Goal: Communication & Community: Answer question/provide support

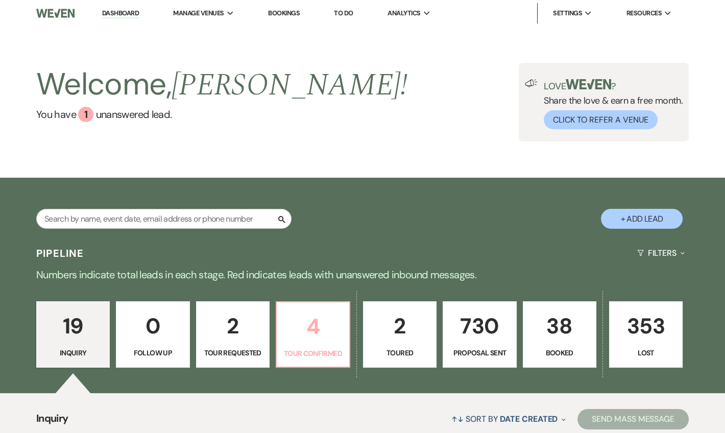
click at [326, 328] on p "4" at bounding box center [313, 326] width 60 height 34
select select "4"
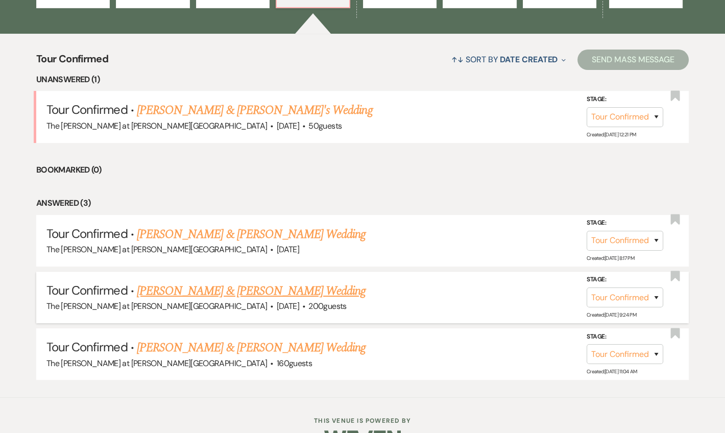
scroll to position [387, 0]
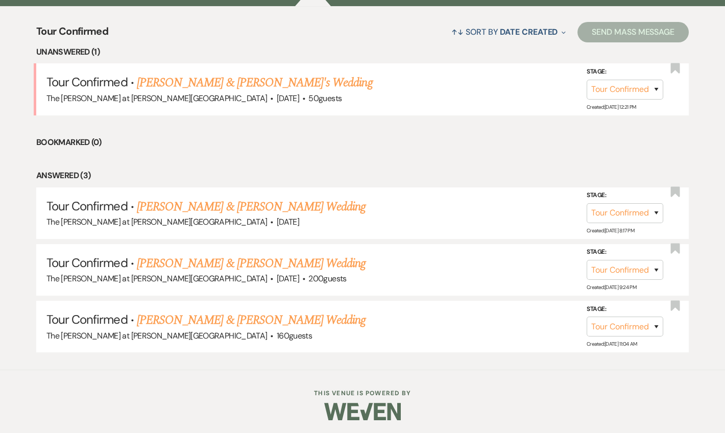
click at [261, 76] on link "Nicholas & Brittany's Wedding" at bounding box center [255, 82] width 236 height 18
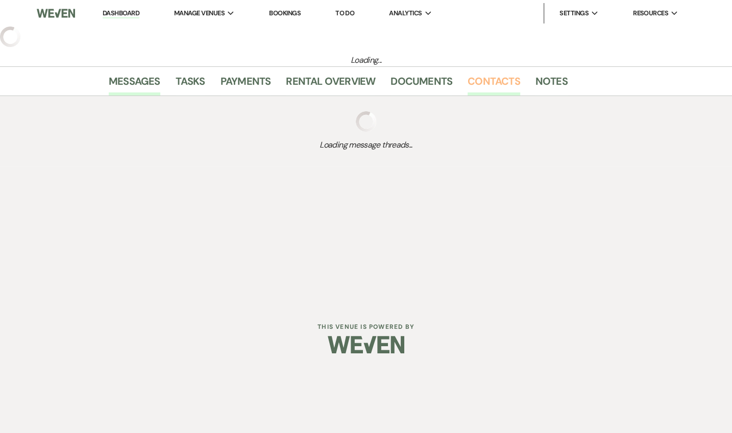
select select "4"
select select "5"
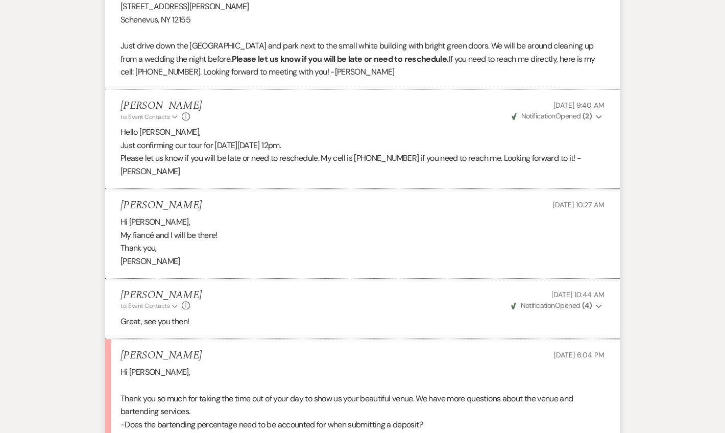
scroll to position [2186, 0]
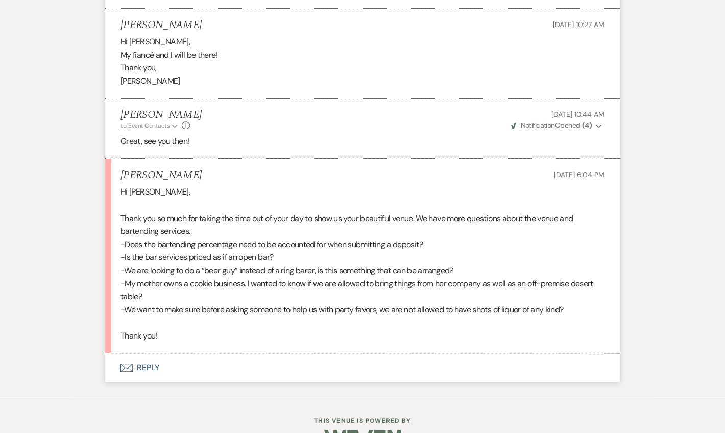
click at [149, 353] on button "Envelope Reply" at bounding box center [362, 367] width 514 height 29
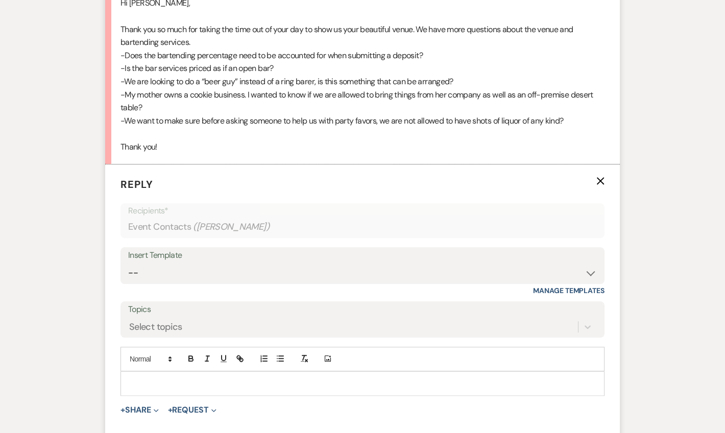
scroll to position [2380, 0]
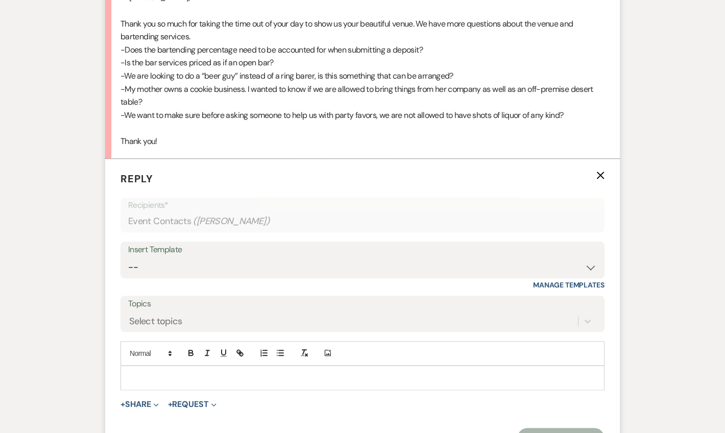
click at [155, 366] on div at bounding box center [362, 377] width 483 height 23
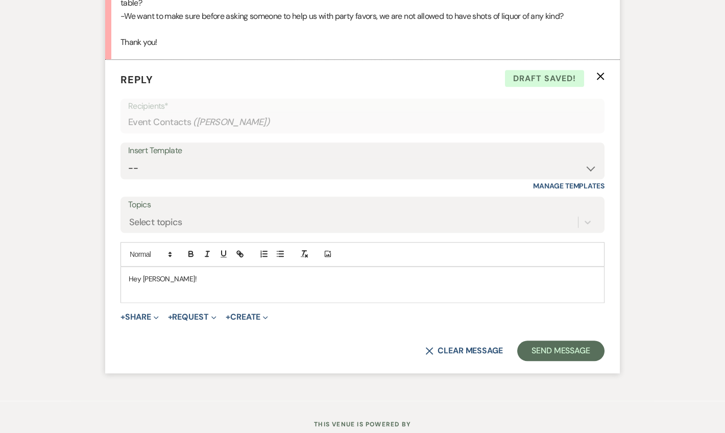
scroll to position [2482, 0]
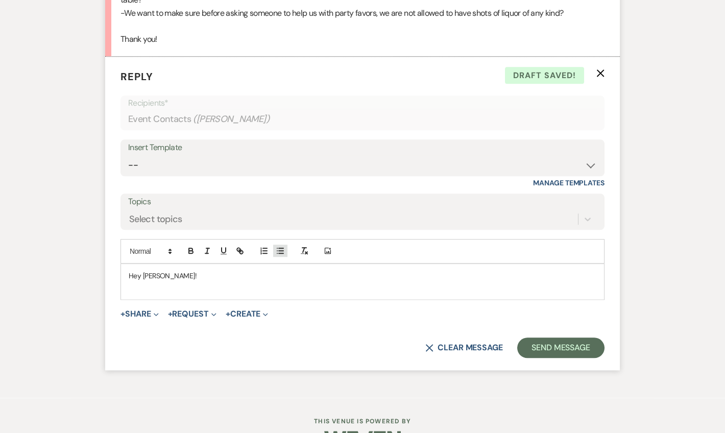
click at [285, 244] on button "button" at bounding box center [280, 250] width 14 height 12
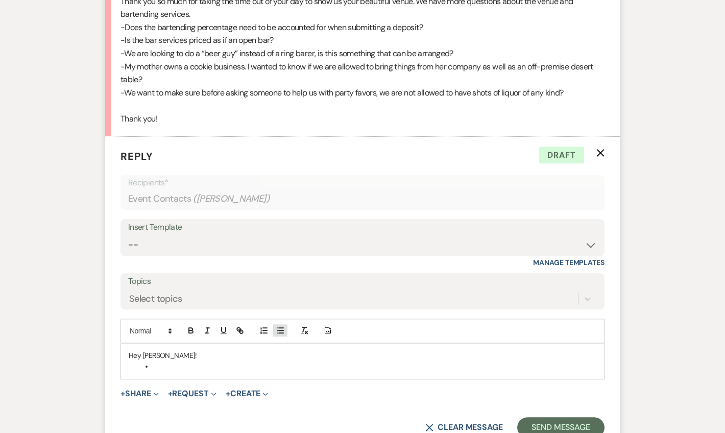
scroll to position [2420, 0]
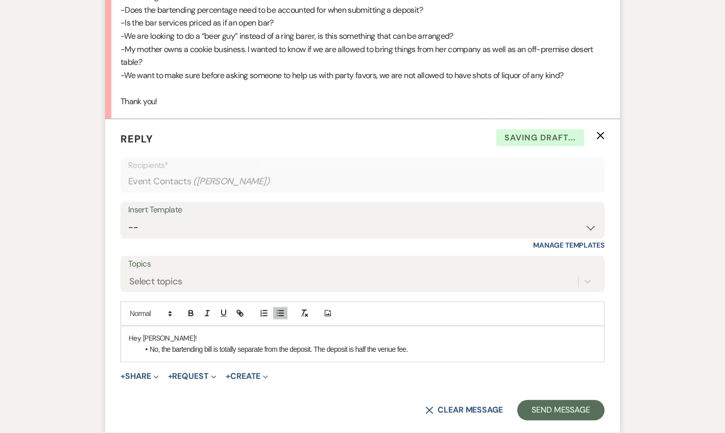
click at [429, 343] on li "No, the bartending bill is totally separate from the deposit. The deposit is ha…" at bounding box center [367, 348] width 457 height 11
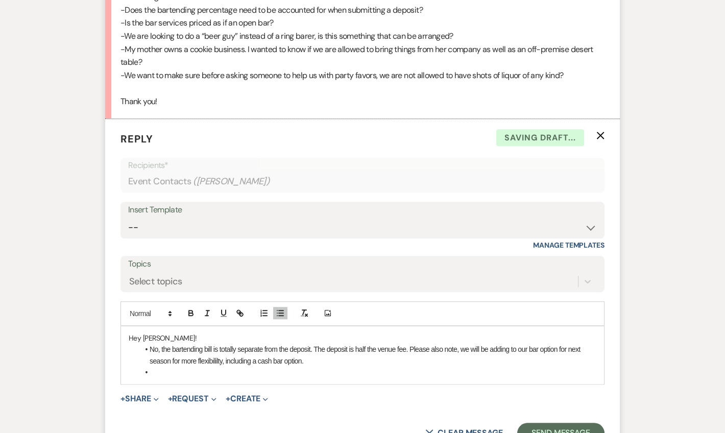
drag, startPoint x: 195, startPoint y: 330, endPoint x: 202, endPoint y: 331, distance: 6.8
click at [181, 366] on li at bounding box center [367, 371] width 457 height 11
click at [556, 343] on li "No, the bartending bill is totally separate from the deposit. The deposit is ha…" at bounding box center [367, 354] width 457 height 23
drag, startPoint x: 570, startPoint y: 315, endPoint x: 562, endPoint y: 317, distance: 7.8
click at [562, 343] on li "No, the bartending bill is totally separate from the deposit. The deposit is ha…" at bounding box center [367, 354] width 457 height 23
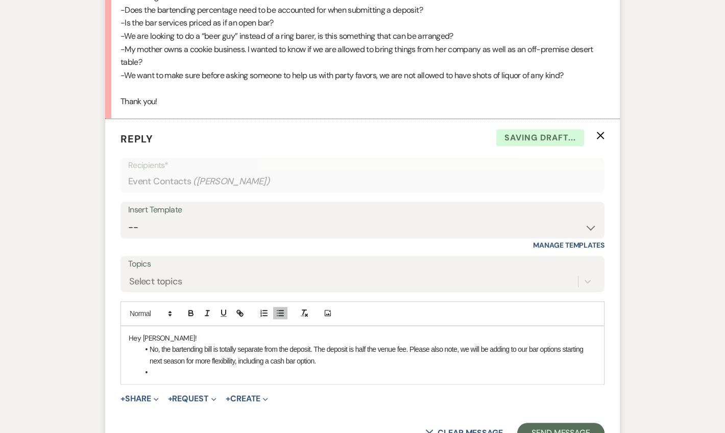
click at [231, 366] on li at bounding box center [367, 371] width 457 height 11
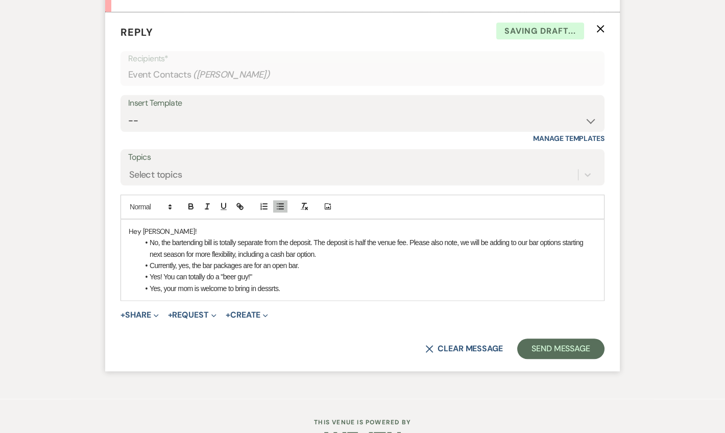
scroll to position [2528, 0]
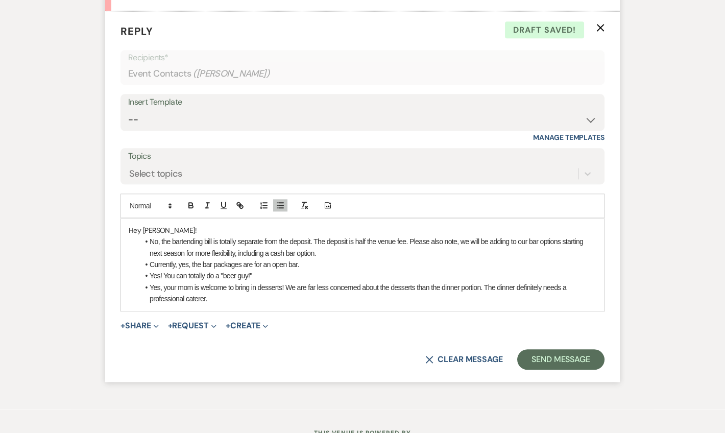
click at [283, 282] on li "Yes, your mom is welcome to bring in desserts! We are far less concerned about …" at bounding box center [367, 293] width 457 height 23
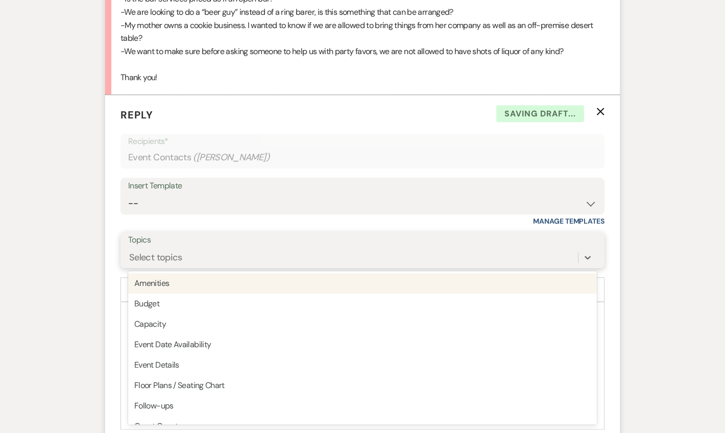
scroll to position [2471, 0]
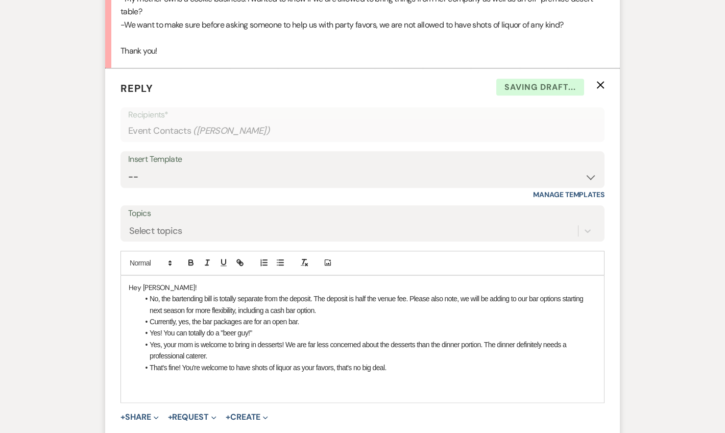
scroll to position [2532, 0]
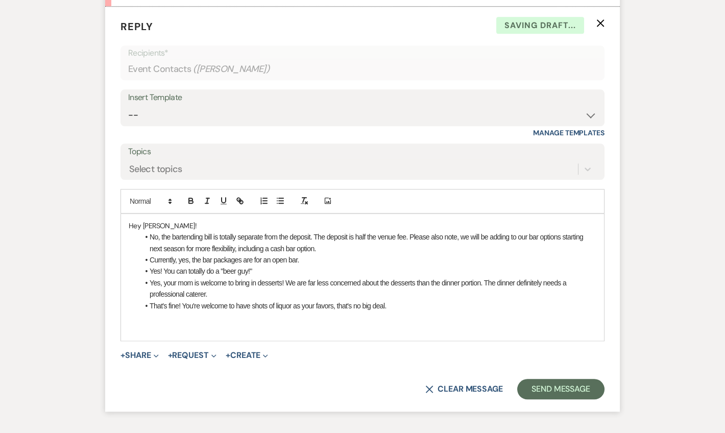
click at [145, 311] on p at bounding box center [362, 316] width 467 height 11
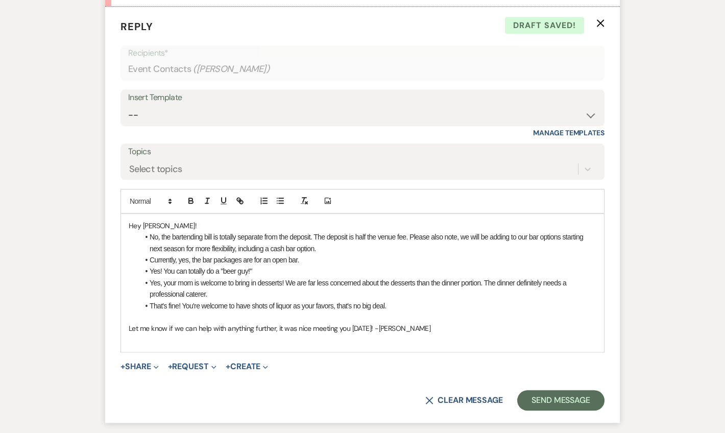
click at [345, 323] on p "Let me know if we can help with anything further, it was nice meeting you today…" at bounding box center [362, 328] width 467 height 11
click at [564, 390] on button "Send Message" at bounding box center [560, 400] width 87 height 20
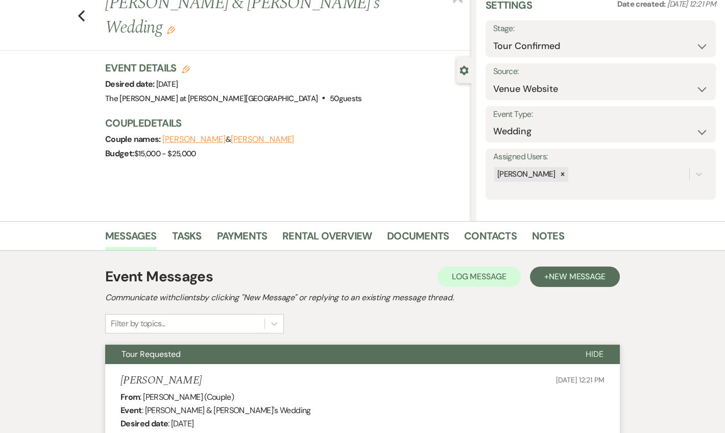
scroll to position [0, 0]
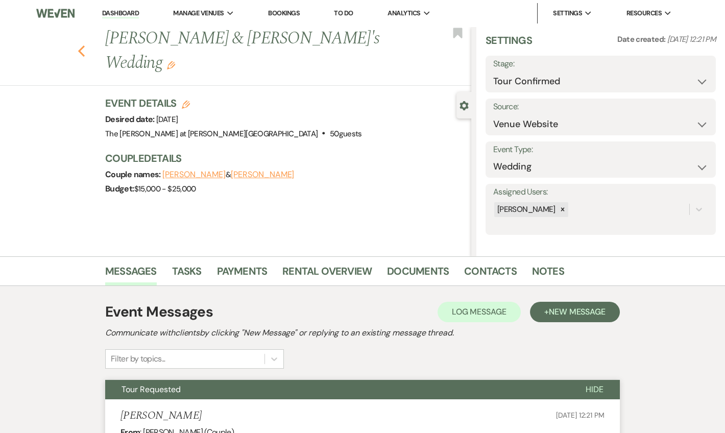
click at [83, 45] on icon "Previous" at bounding box center [82, 51] width 8 height 12
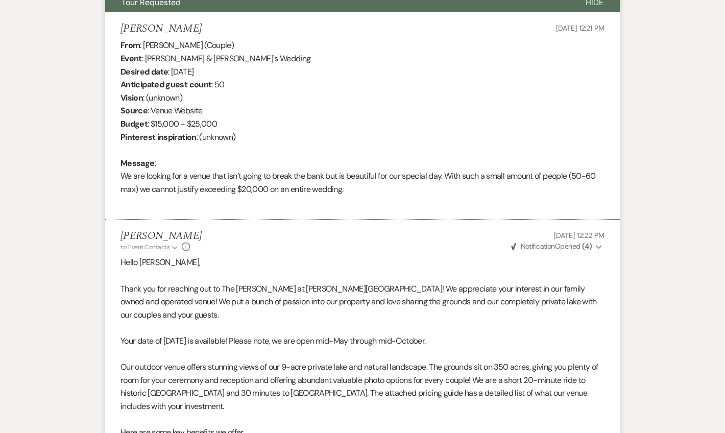
select select "4"
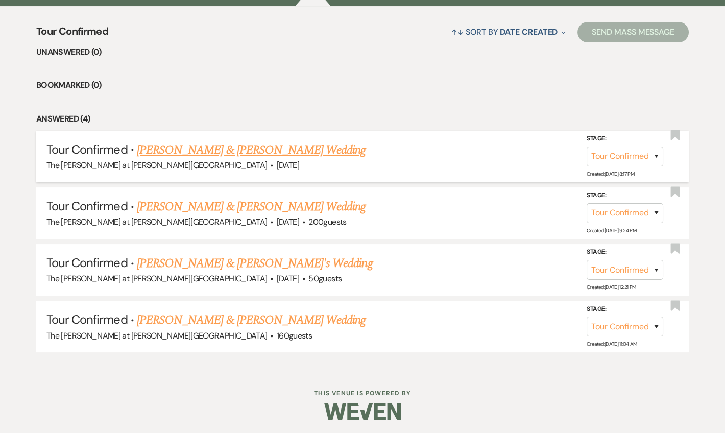
scroll to position [386, 0]
click at [673, 246] on use "button" at bounding box center [675, 248] width 9 height 10
select select "4"
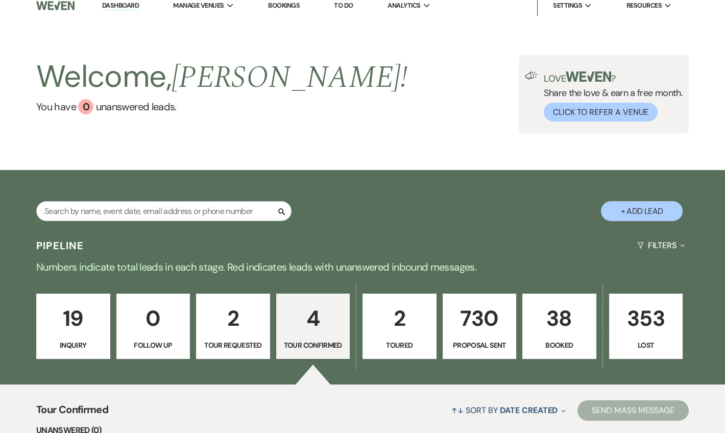
scroll to position [0, 0]
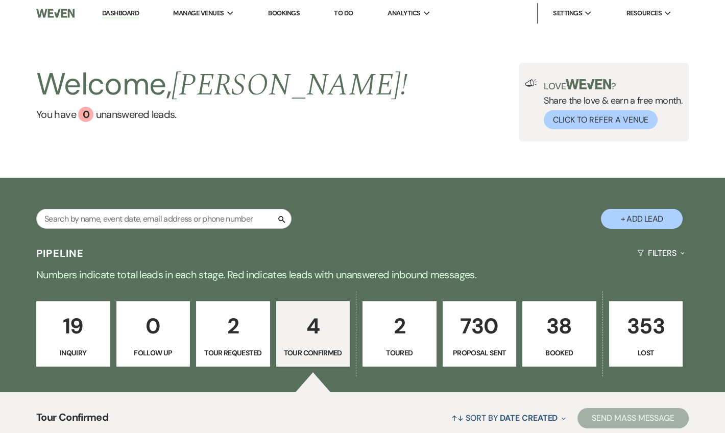
click at [110, 7] on li "Dashboard" at bounding box center [120, 13] width 47 height 20
click at [125, 15] on link "Dashboard" at bounding box center [120, 14] width 37 height 10
